Goal: Task Accomplishment & Management: Manage account settings

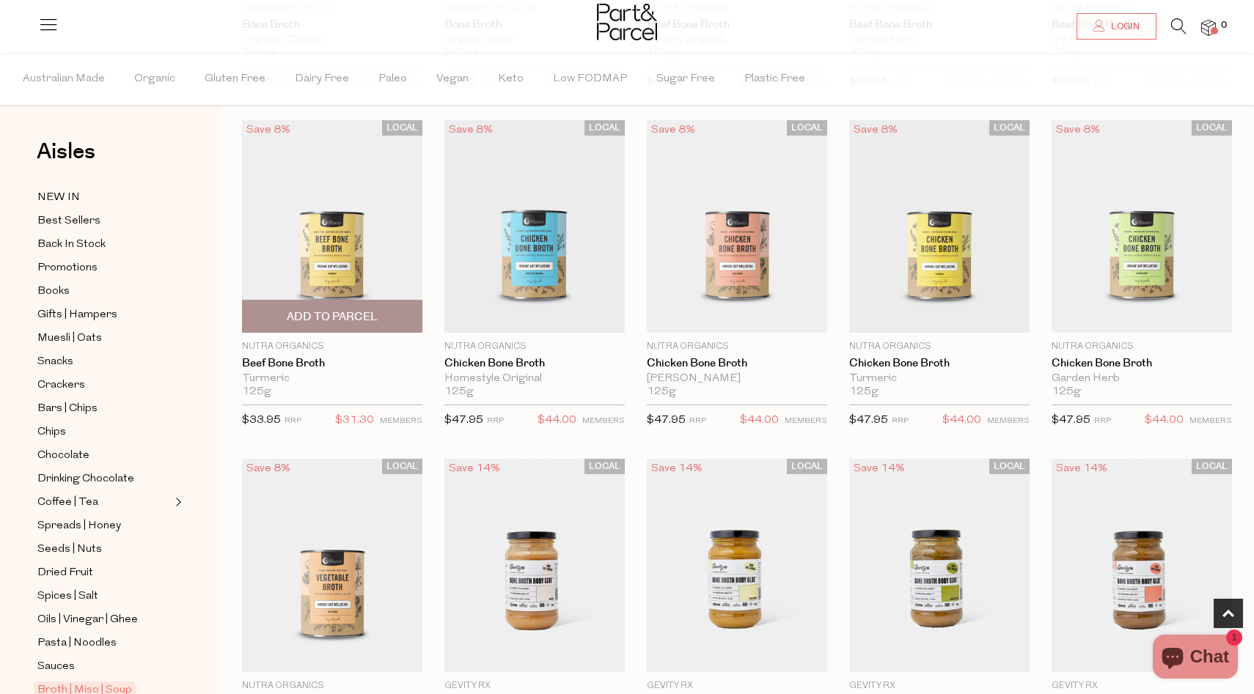
scroll to position [877, 0]
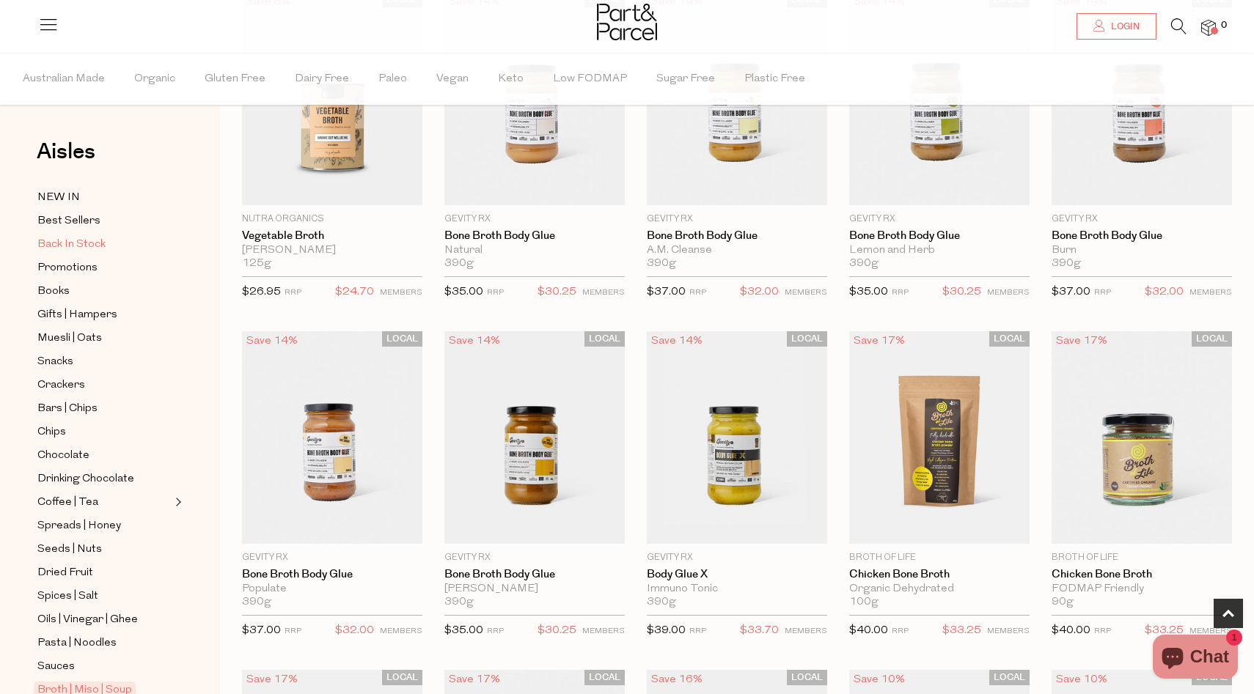
click at [84, 237] on span "Back In Stock" at bounding box center [71, 245] width 68 height 18
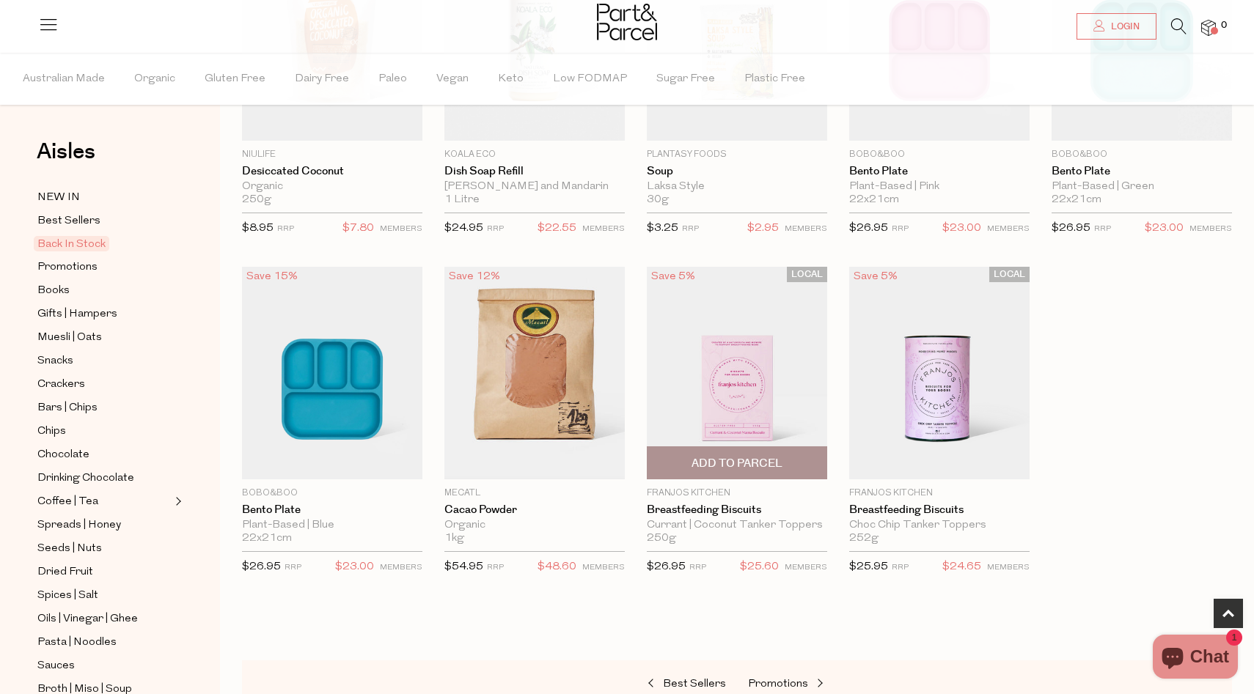
scroll to position [293, 0]
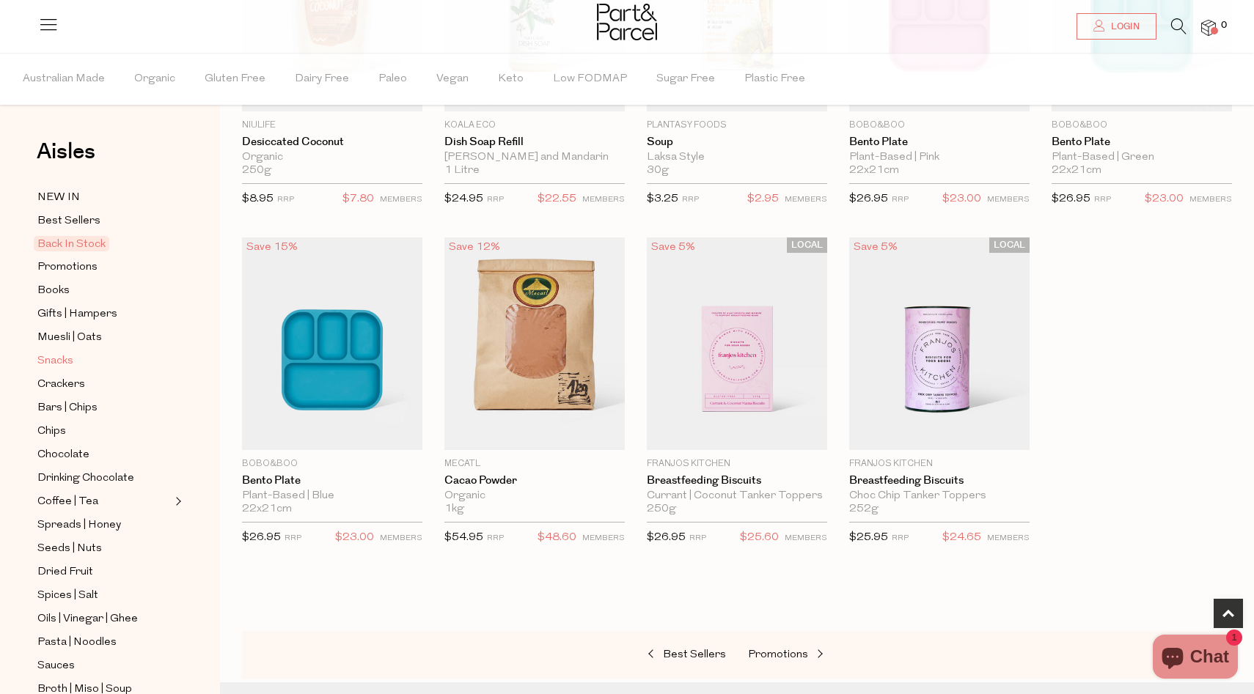
click at [61, 356] on span "Snacks" at bounding box center [55, 362] width 36 height 18
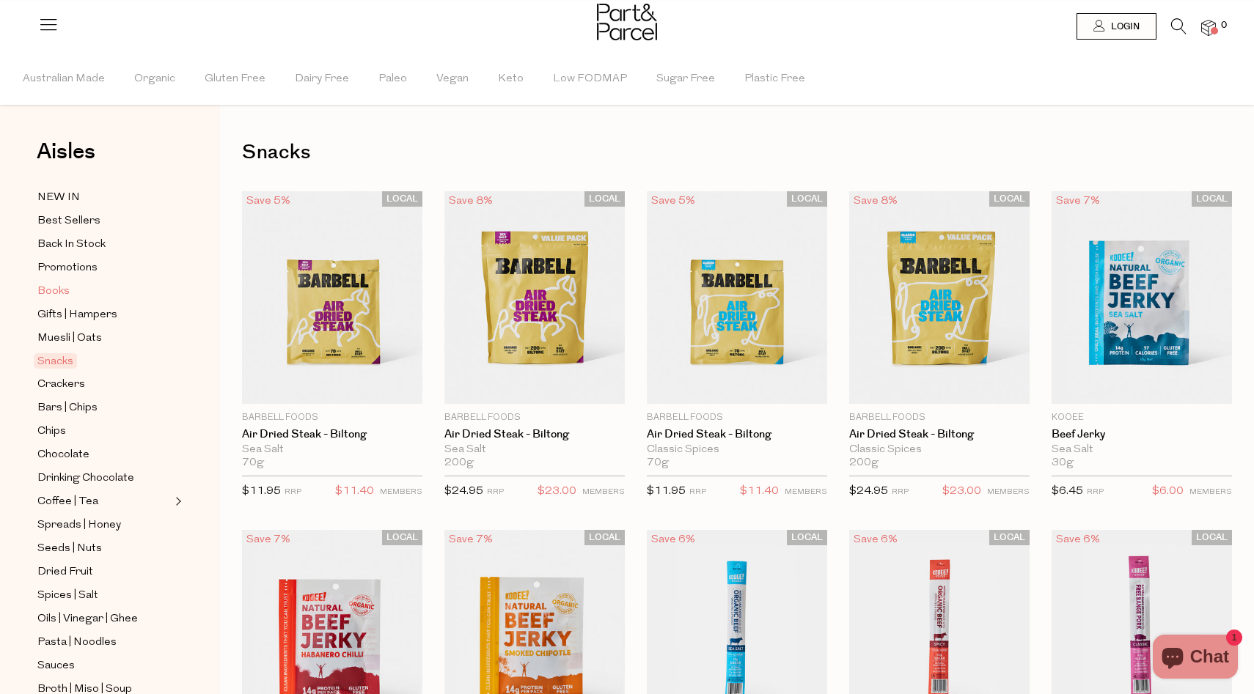
click at [63, 291] on span "Books" at bounding box center [53, 292] width 32 height 18
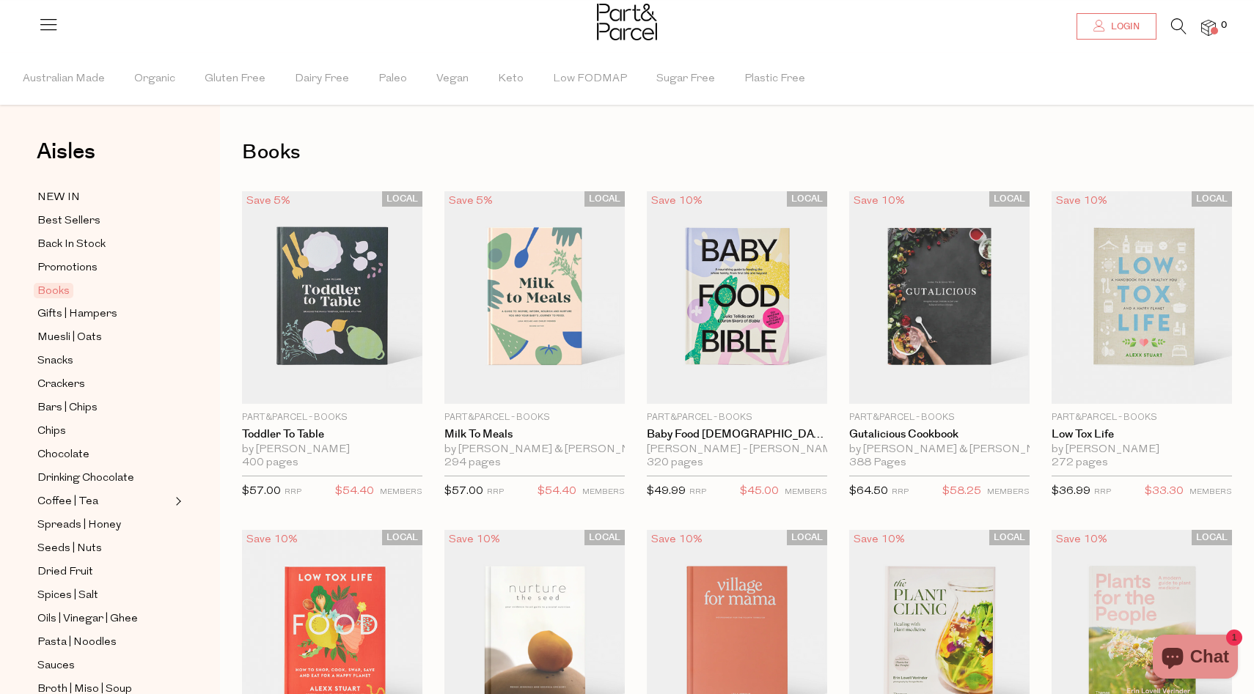
click at [1115, 34] on link "Login" at bounding box center [1117, 26] width 80 height 26
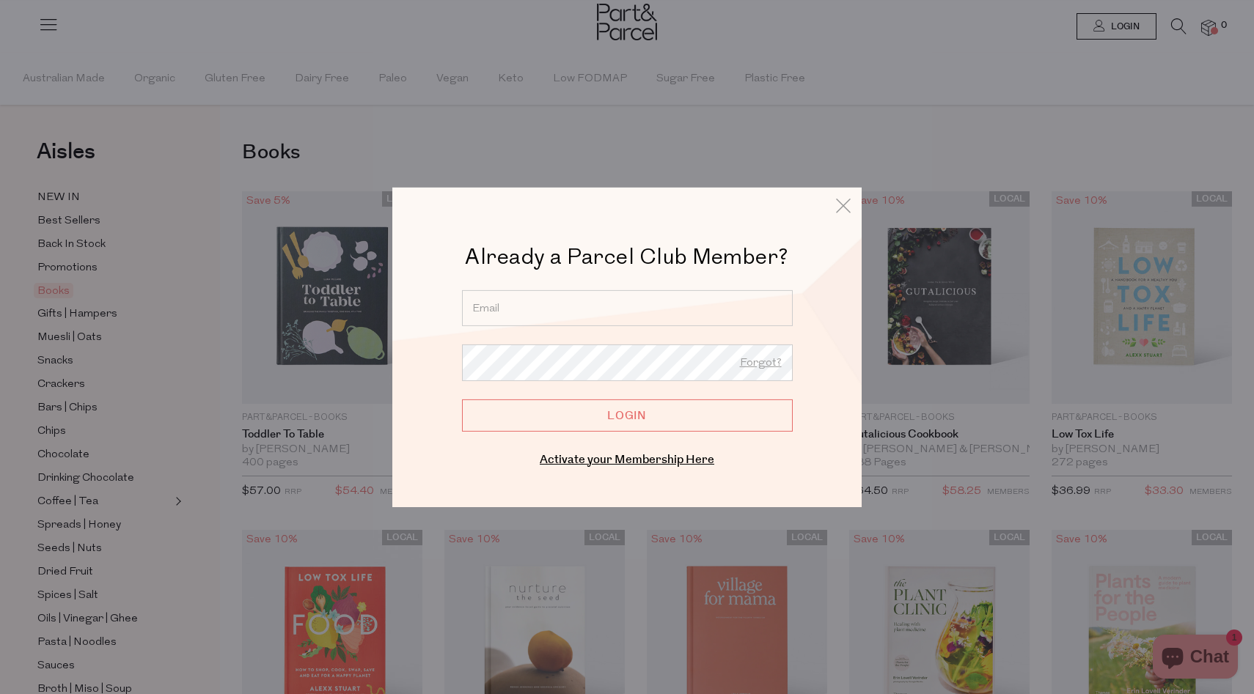
click at [572, 323] on input "email" at bounding box center [627, 308] width 331 height 36
type input "[EMAIL_ADDRESS][DOMAIN_NAME]"
click at [462, 399] on input "Login" at bounding box center [627, 415] width 331 height 32
click at [592, 422] on input "Login" at bounding box center [627, 415] width 331 height 32
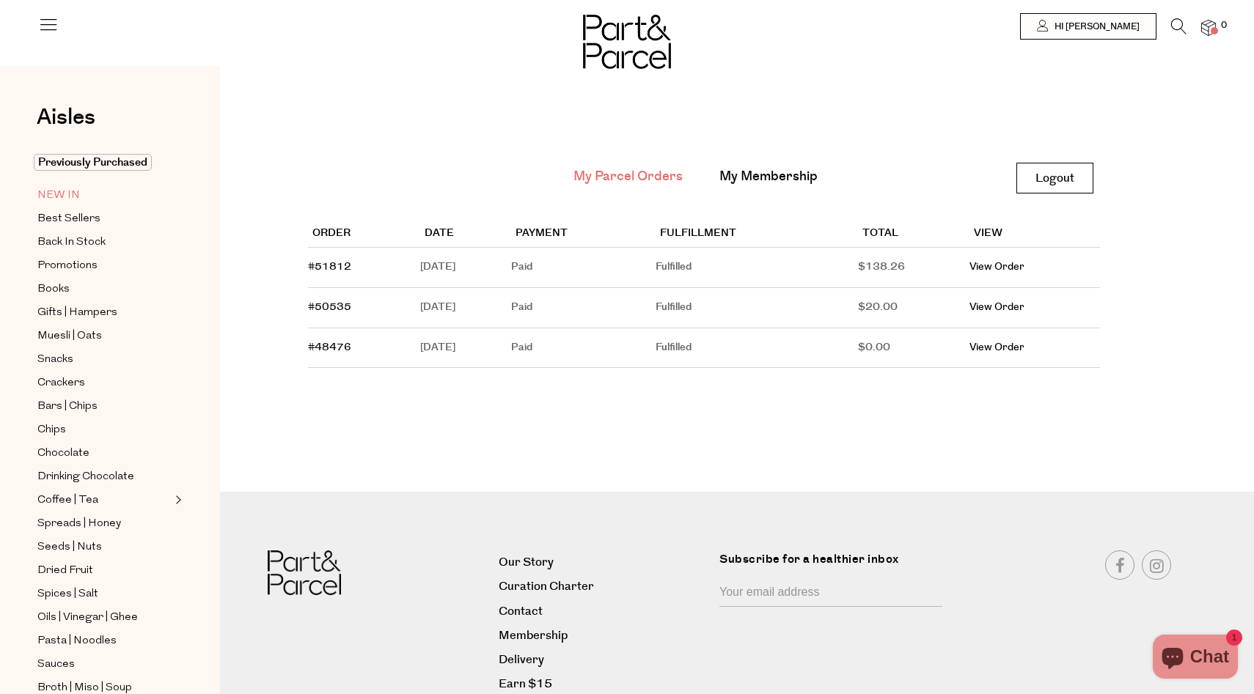
click at [51, 198] on span "NEW IN" at bounding box center [58, 196] width 43 height 18
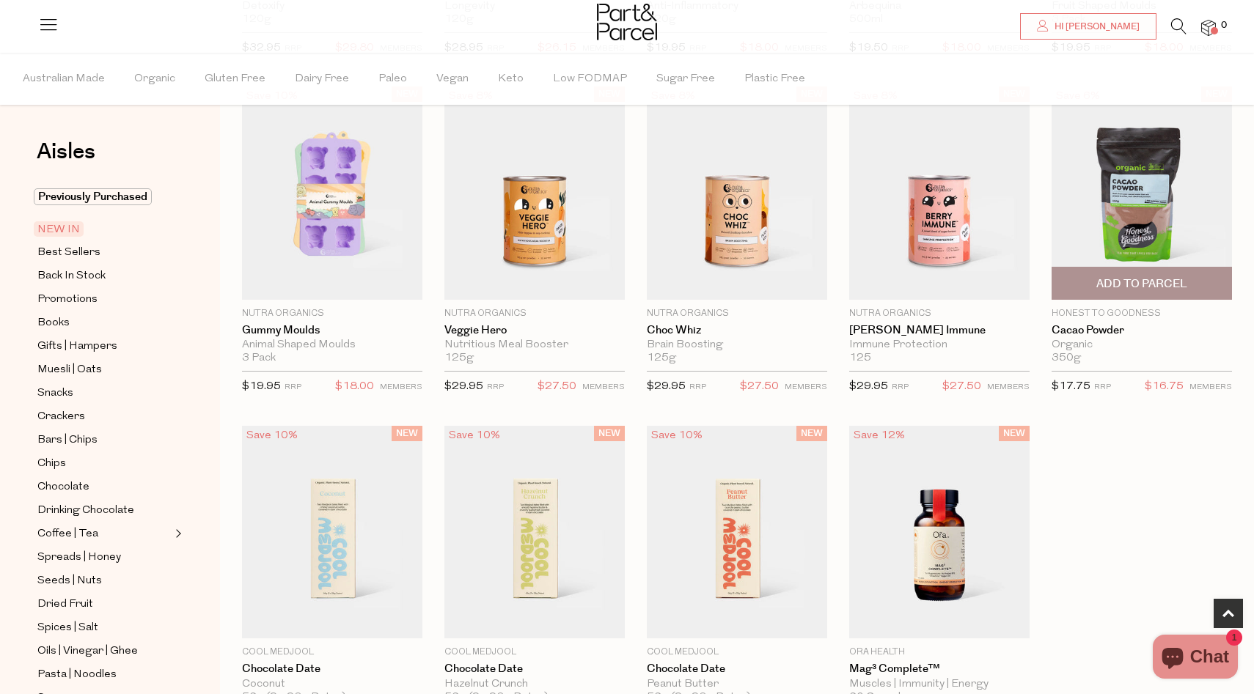
scroll to position [447, 0]
